Goal: Task Accomplishment & Management: Manage account settings

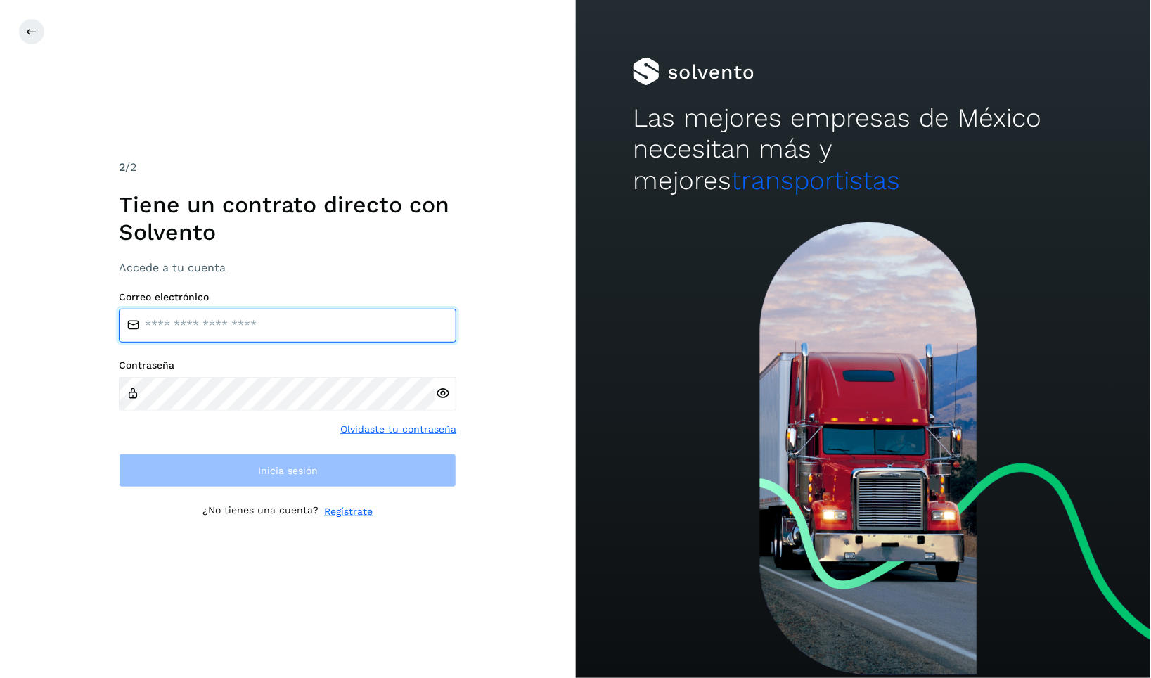
type input "**********"
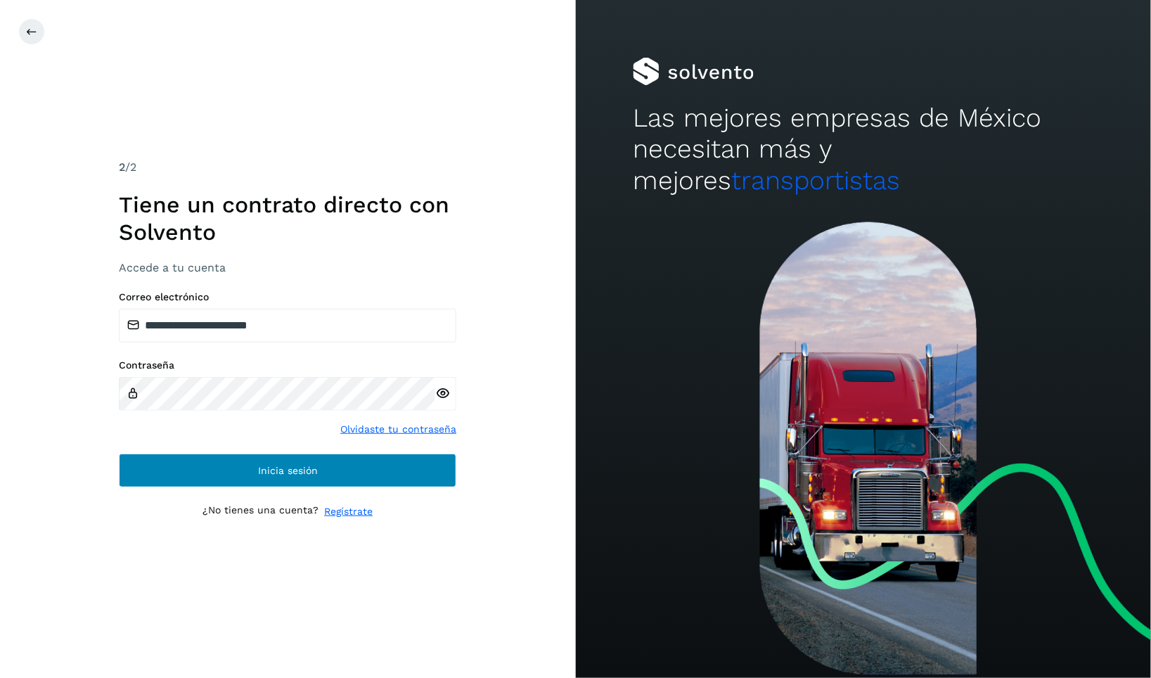
click at [288, 477] on button "Inicia sesión" at bounding box center [288, 471] width 338 height 34
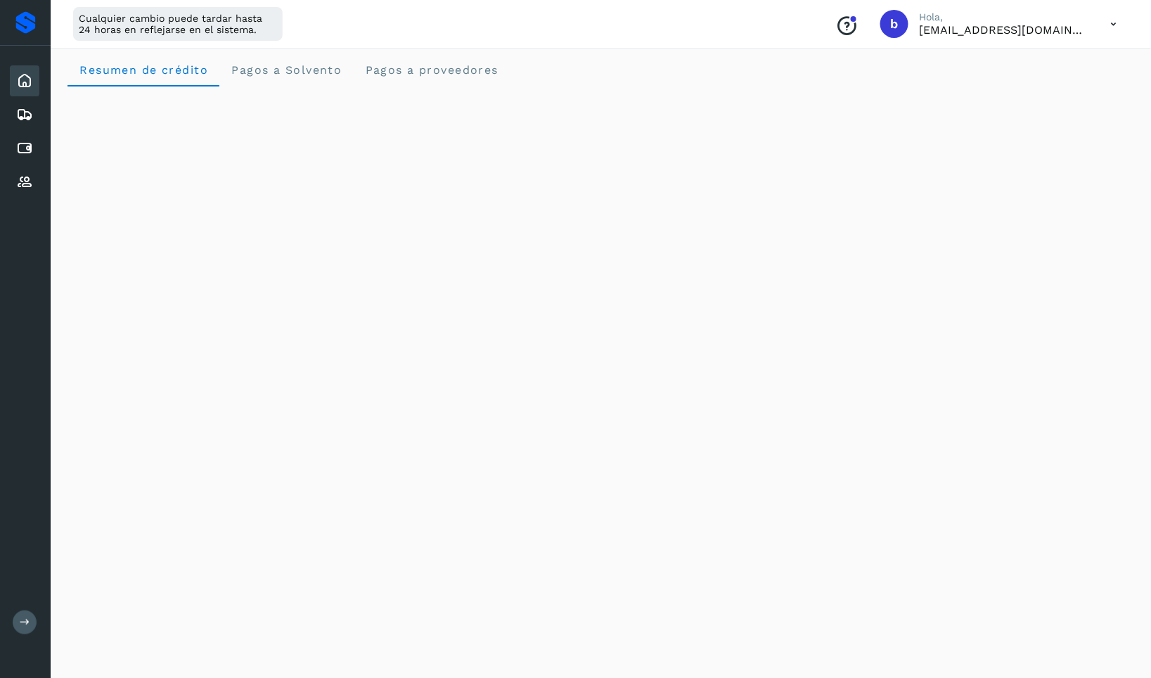
scroll to position [10, 0]
click at [1116, 31] on icon at bounding box center [1114, 24] width 29 height 29
click at [1047, 61] on div "Documentación" at bounding box center [1044, 63] width 167 height 27
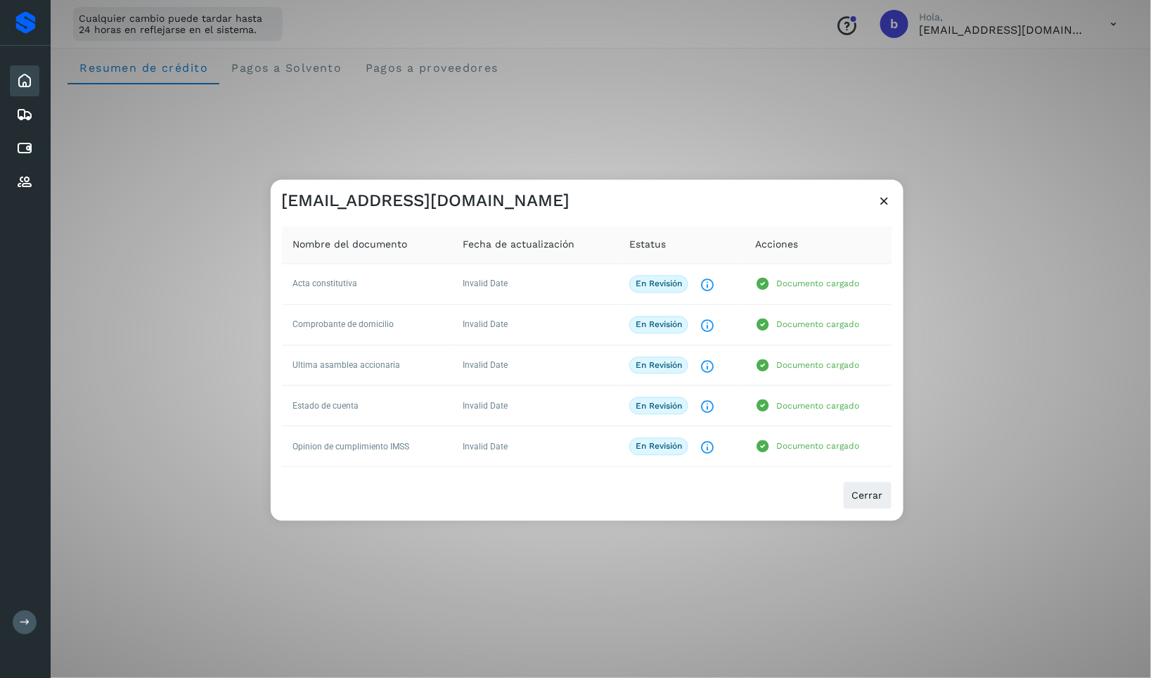
click at [883, 203] on icon at bounding box center [885, 201] width 15 height 15
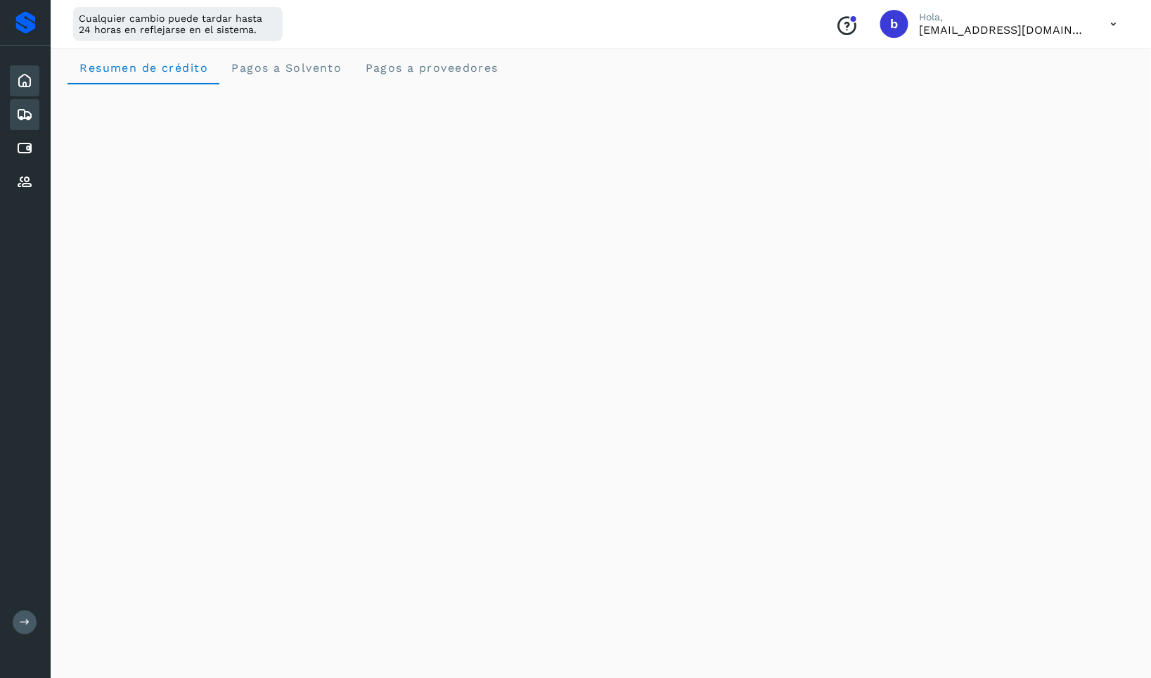
click at [30, 119] on icon at bounding box center [24, 114] width 17 height 17
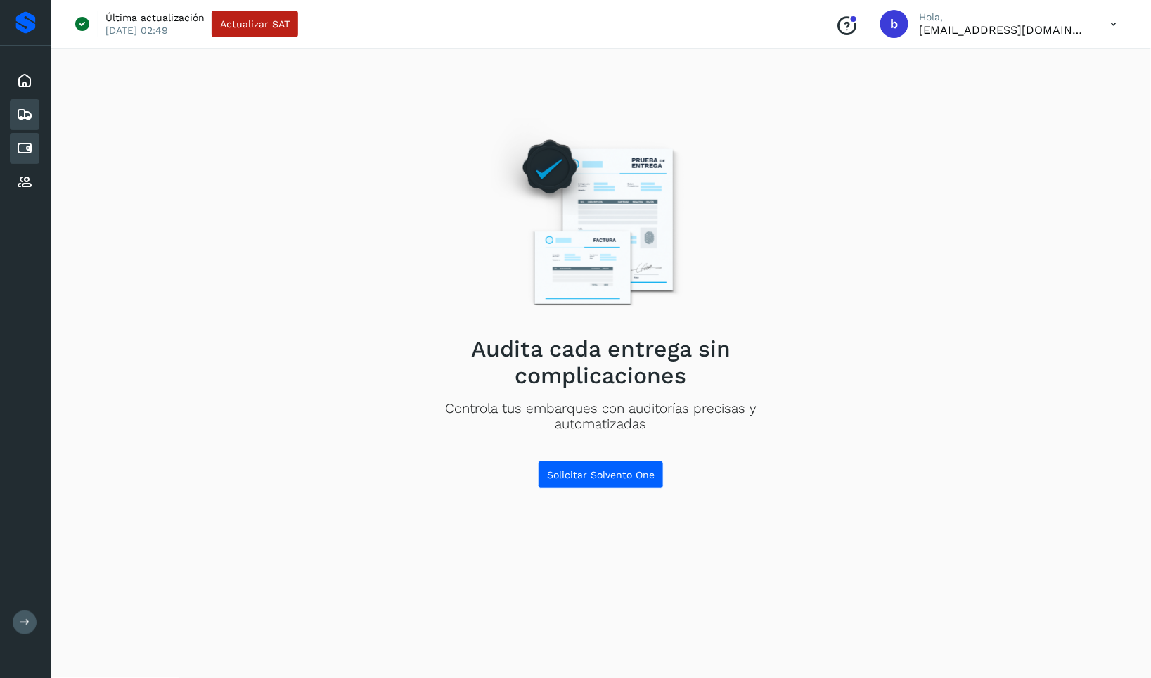
click at [33, 135] on div "Cuentas por pagar" at bounding box center [25, 148] width 30 height 31
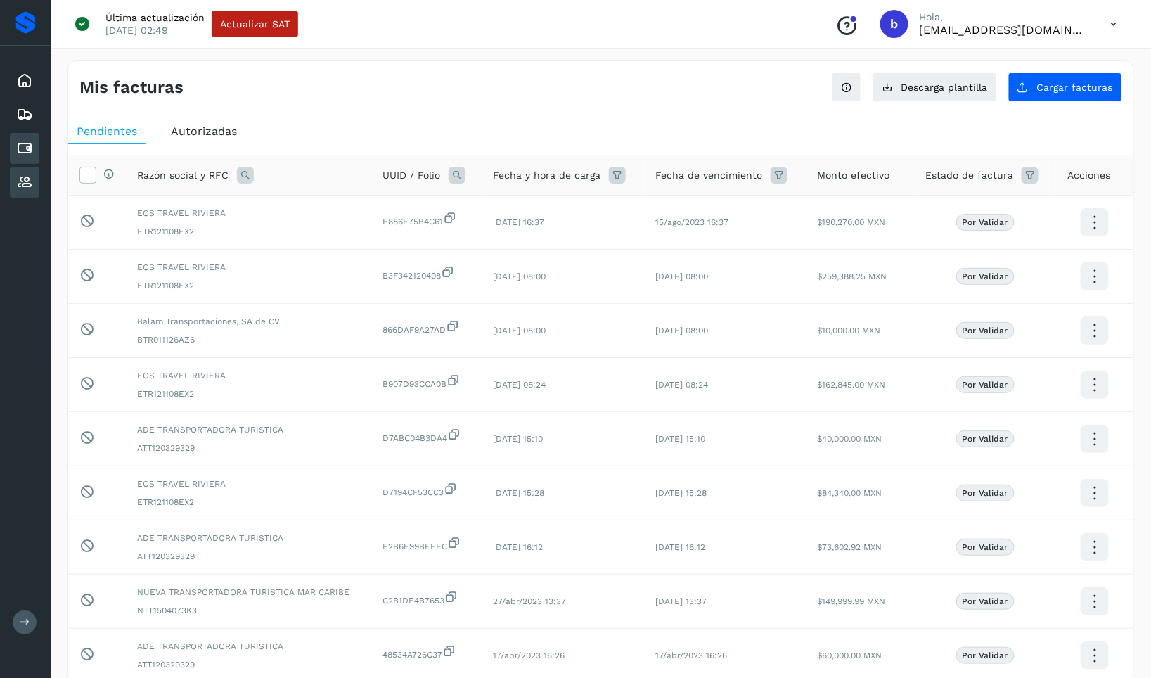
click at [30, 181] on icon at bounding box center [24, 182] width 17 height 17
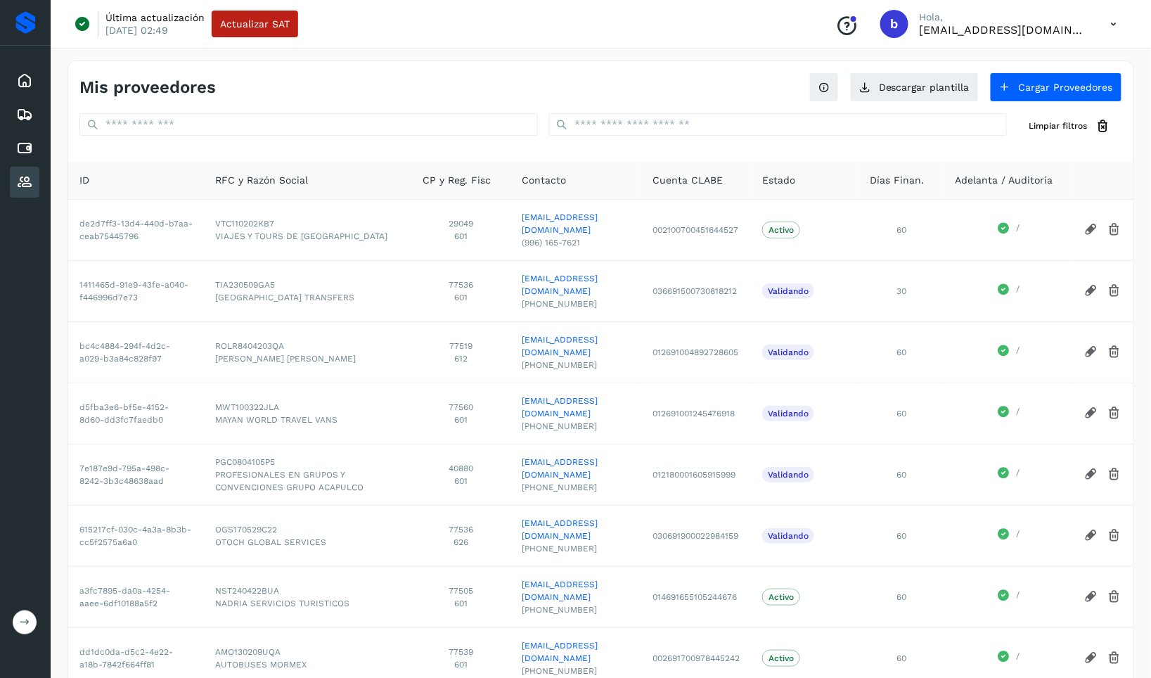
click at [31, 630] on button at bounding box center [25, 622] width 24 height 24
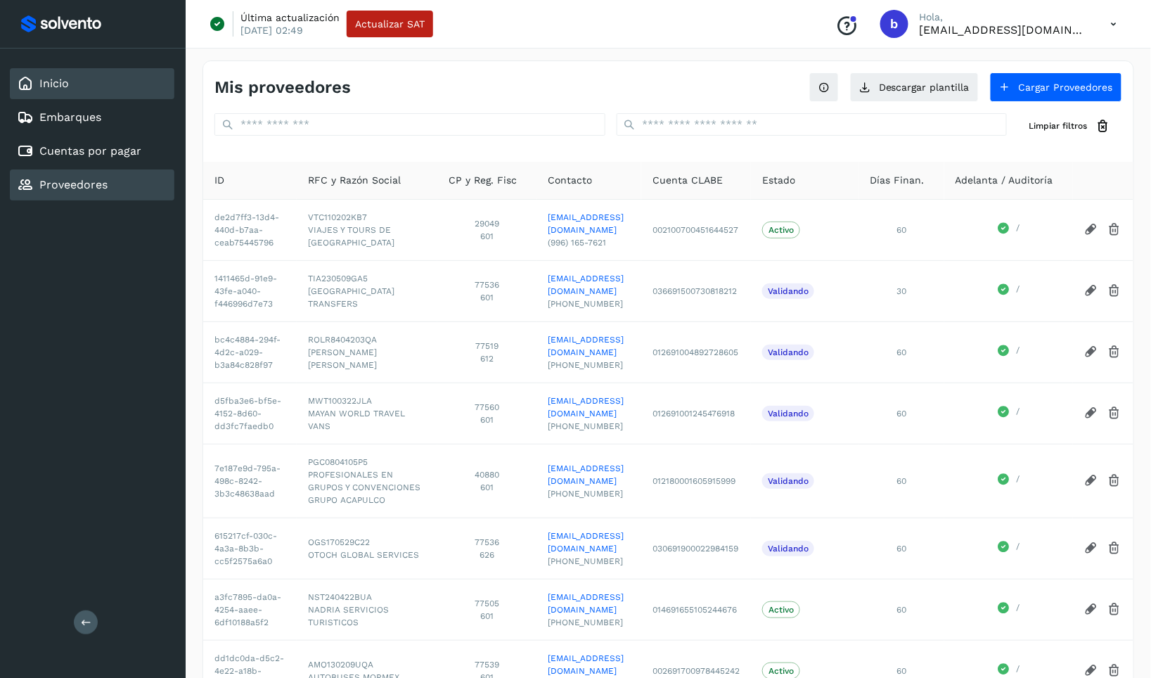
click at [68, 80] on div "Inicio" at bounding box center [92, 83] width 165 height 31
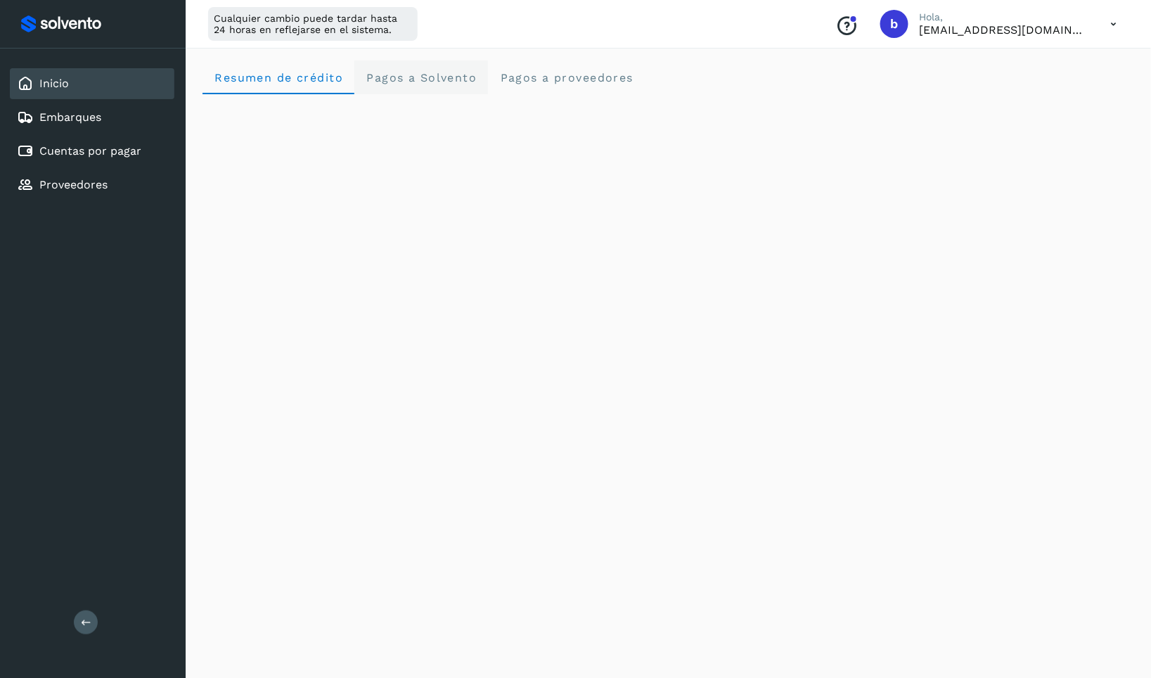
click at [424, 68] on Solvento "Pagos a Solvento" at bounding box center [421, 77] width 134 height 34
click at [269, 77] on span "Resumen de crédito" at bounding box center [278, 77] width 129 height 13
click at [858, 22] on div at bounding box center [853, 19] width 8 height 8
